Goal: Register for event/course

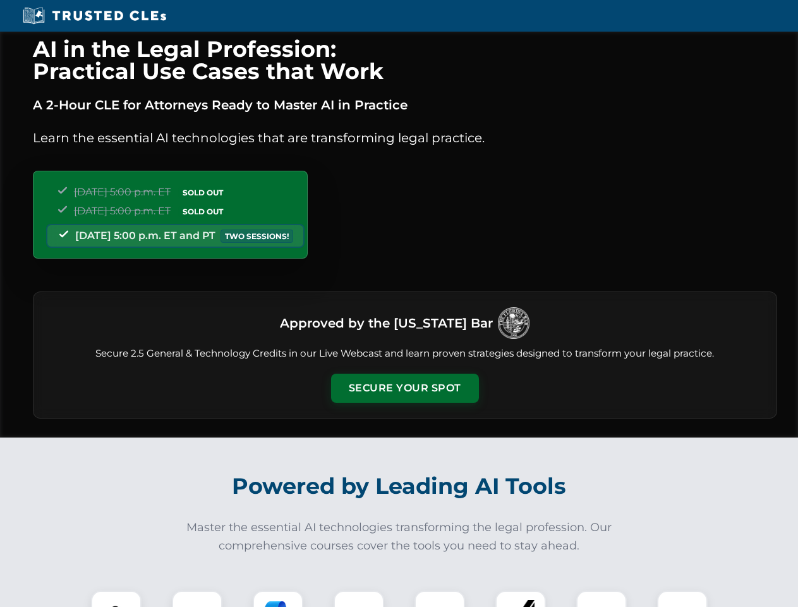
click at [404, 388] on button "Secure Your Spot" at bounding box center [405, 387] width 148 height 29
click at [116, 598] on img at bounding box center [116, 615] width 37 height 37
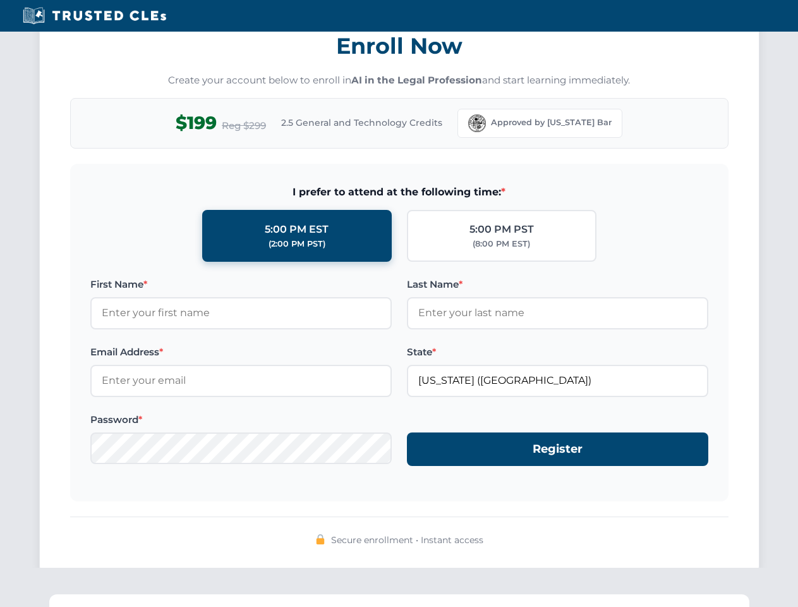
scroll to position [1240, 0]
